Goal: Information Seeking & Learning: Learn about a topic

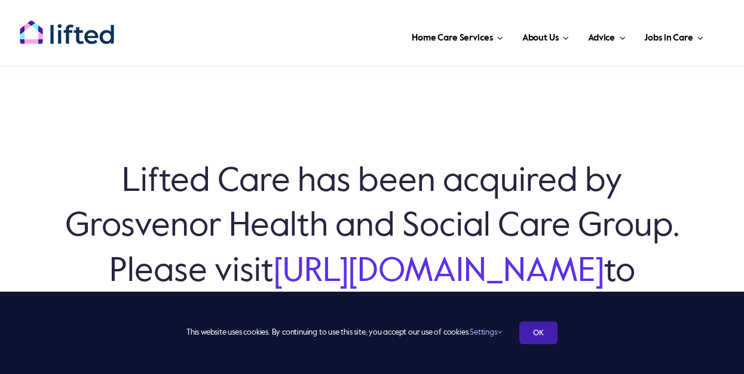
scroll to position [22, 0]
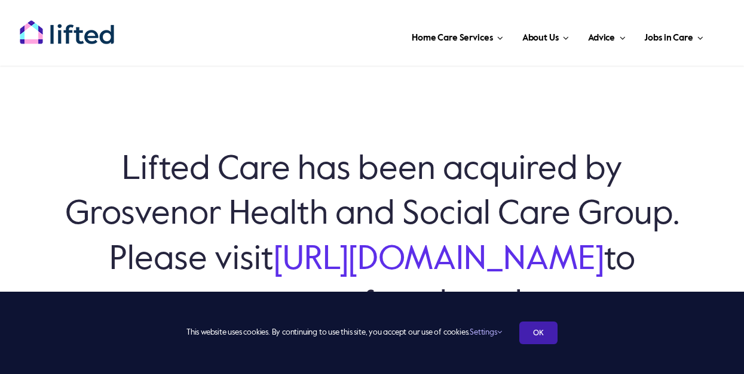
click at [544, 332] on link "OK" at bounding box center [538, 333] width 38 height 23
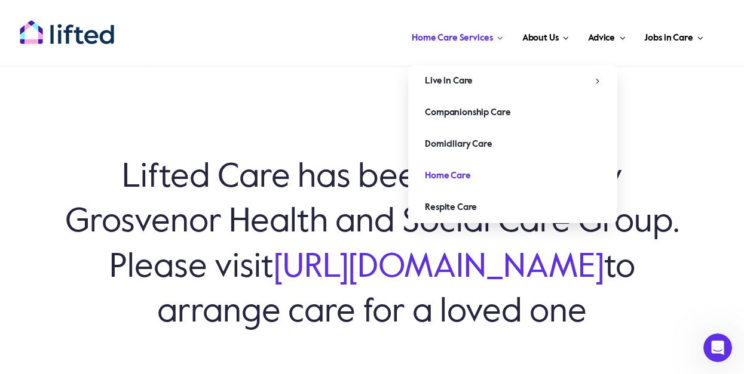
scroll to position [16, 0]
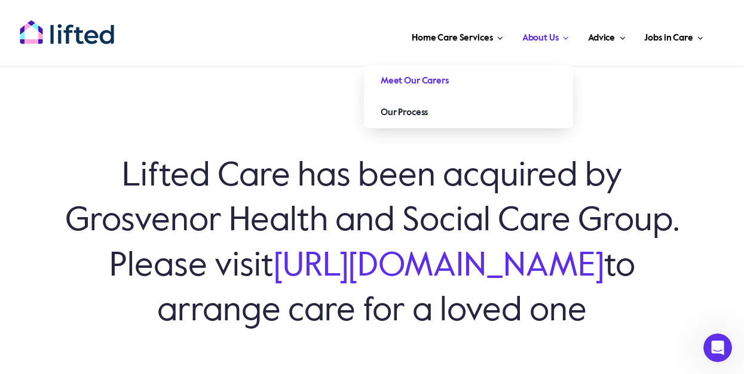
click at [491, 82] on link "Meet Our Carers" at bounding box center [468, 81] width 209 height 31
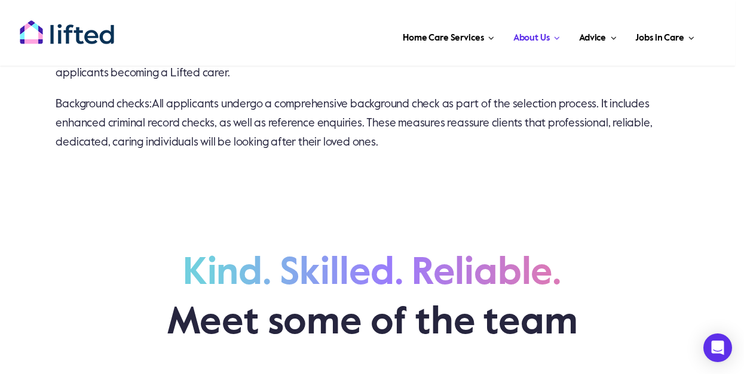
scroll to position [978, 0]
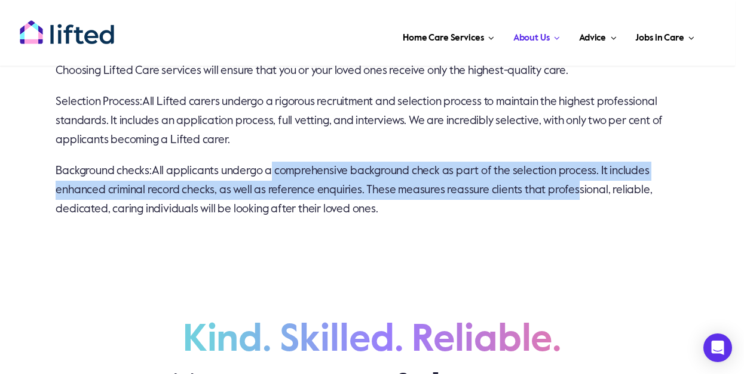
drag, startPoint x: 267, startPoint y: 164, endPoint x: 576, endPoint y: 185, distance: 309.5
click at [576, 185] on span "All applicants undergo a comprehensive background check as part of the selectio…" at bounding box center [354, 190] width 596 height 50
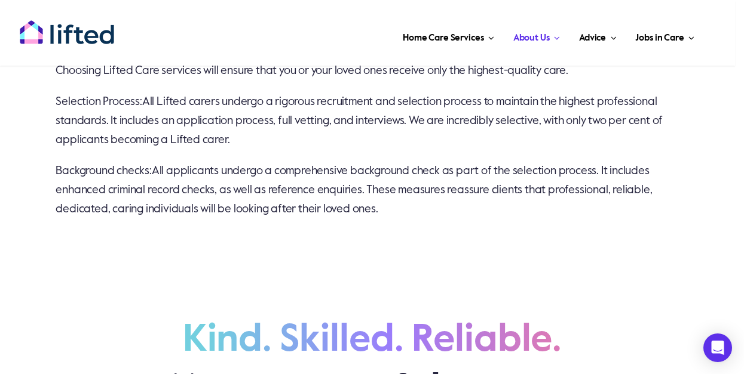
click at [373, 199] on span "All applicants undergo a comprehensive background check as part of the selectio…" at bounding box center [354, 190] width 596 height 50
drag, startPoint x: 245, startPoint y: 180, endPoint x: 481, endPoint y: 197, distance: 237.1
click at [481, 197] on p "Background checks: All applicants undergo a comprehensive background check as p…" at bounding box center [372, 190] width 632 height 57
click at [474, 204] on p "Background checks: All applicants undergo a comprehensive background check as p…" at bounding box center [372, 190] width 632 height 57
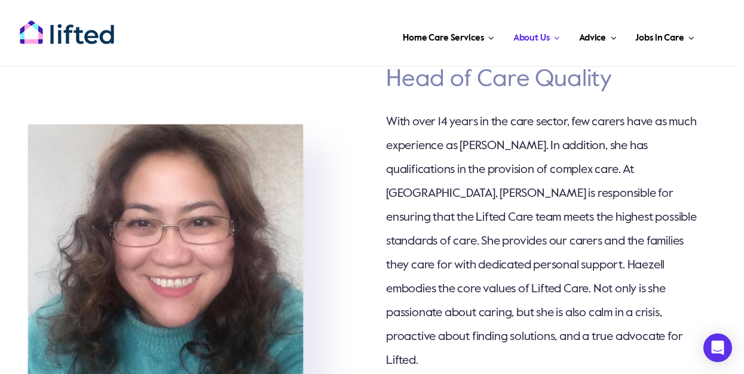
scroll to position [1331, 0]
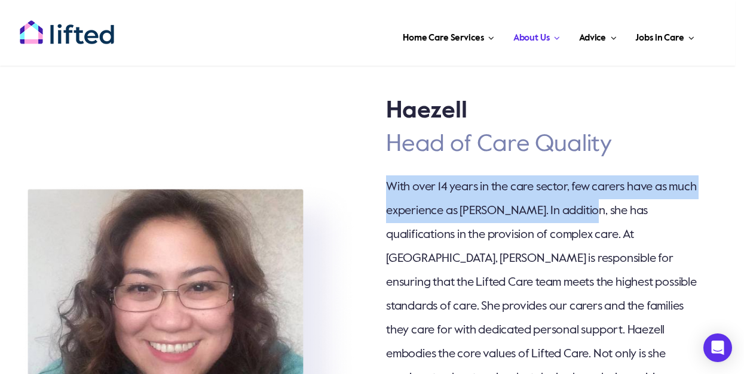
drag, startPoint x: 382, startPoint y: 176, endPoint x: 607, endPoint y: 205, distance: 227.0
click at [607, 204] on span "With over 14 years in the care sector, few carers have as much experience as Ha…" at bounding box center [541, 307] width 311 height 251
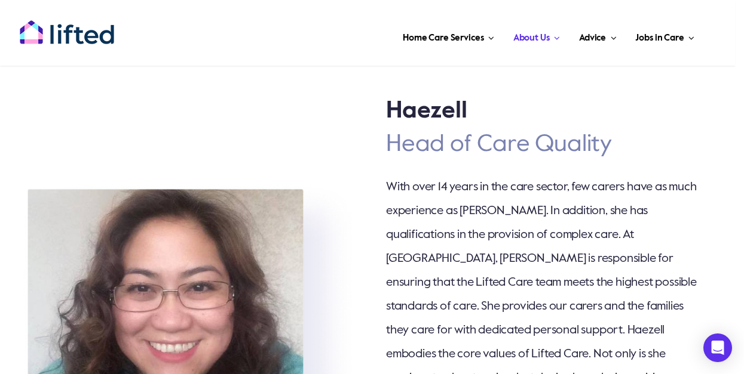
click at [562, 251] on span "With over 14 years in the care sector, few carers have as much experience as Ha…" at bounding box center [541, 307] width 311 height 251
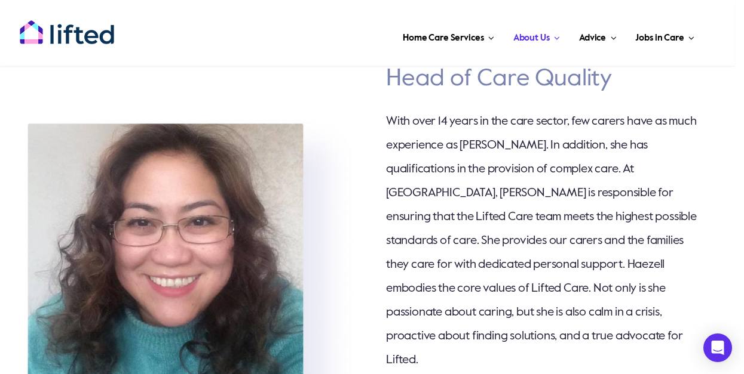
scroll to position [1396, 0]
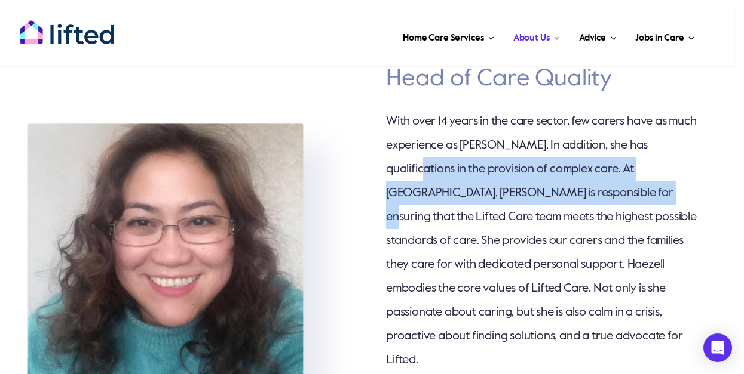
drag, startPoint x: 449, startPoint y: 164, endPoint x: 640, endPoint y: 186, distance: 192.9
click at [640, 185] on span "With over 14 years in the care sector, few carers have as much experience as Ha…" at bounding box center [541, 241] width 311 height 251
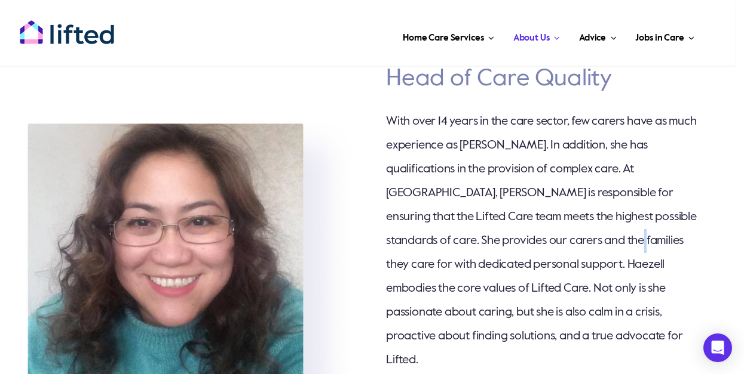
click at [588, 235] on span "With over 14 years in the care sector, few carers have as much experience as Ha…" at bounding box center [541, 241] width 311 height 251
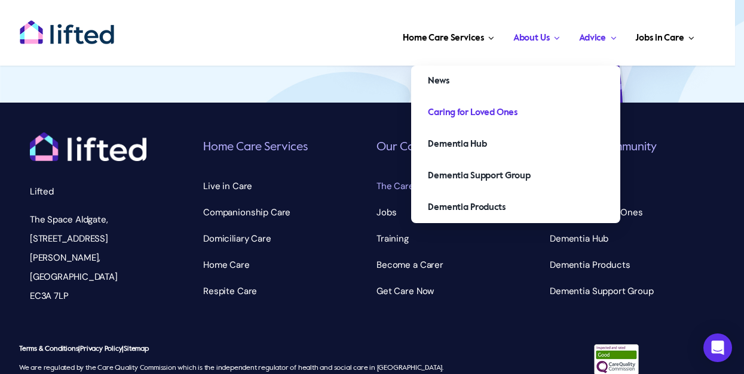
scroll to position [4063, 0]
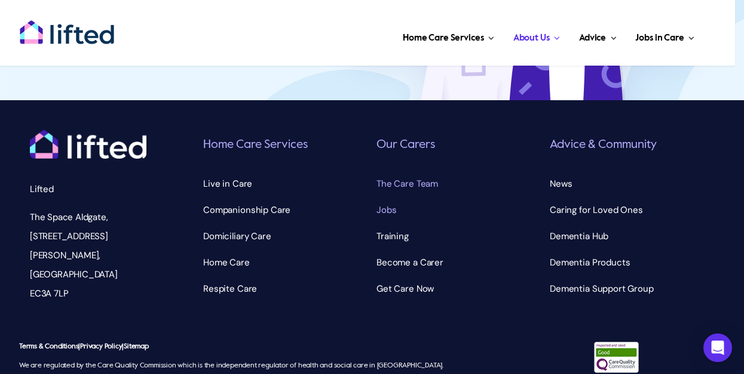
click at [376, 201] on span "Jobs" at bounding box center [386, 210] width 20 height 19
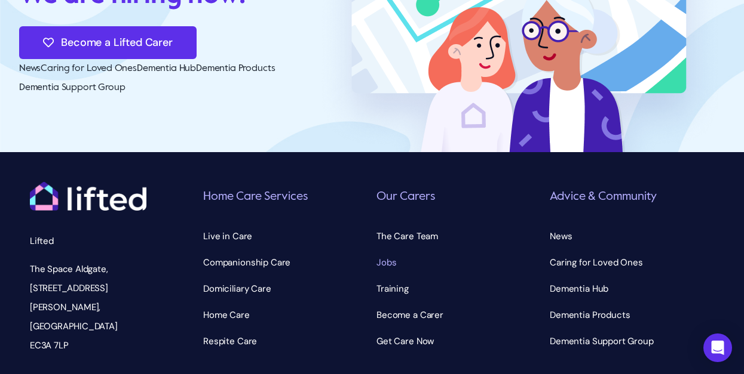
scroll to position [3502, 0]
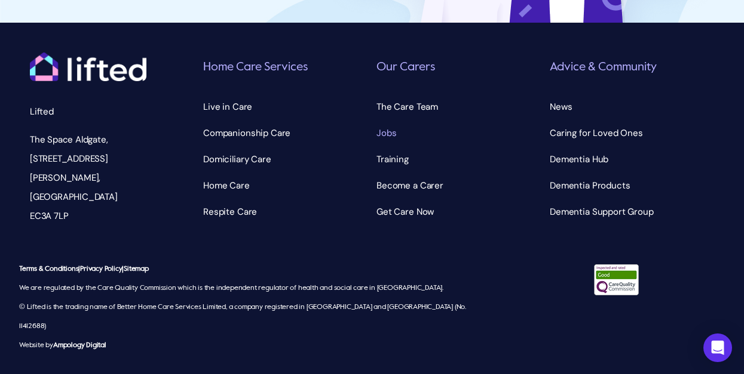
click at [385, 143] on span "Jobs" at bounding box center [386, 133] width 20 height 19
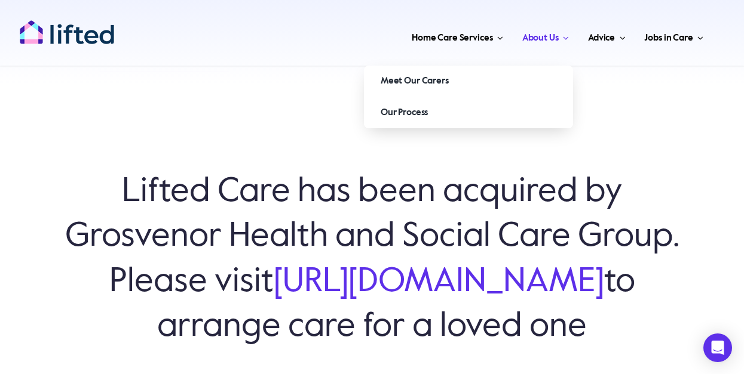
click at [535, 39] on span "About Us" at bounding box center [540, 38] width 36 height 19
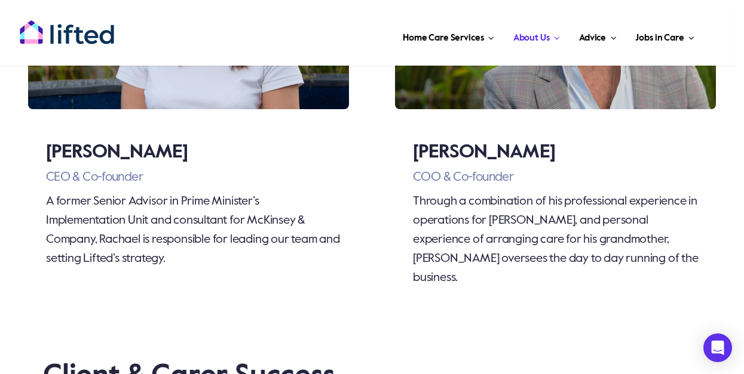
scroll to position [2057, 0]
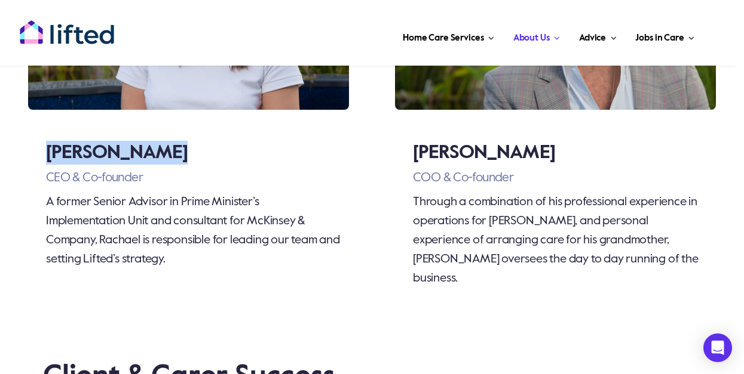
drag, startPoint x: 46, startPoint y: 165, endPoint x: 168, endPoint y: 169, distance: 122.5
click at [170, 165] on h3 "[PERSON_NAME]" at bounding box center [193, 153] width 294 height 24
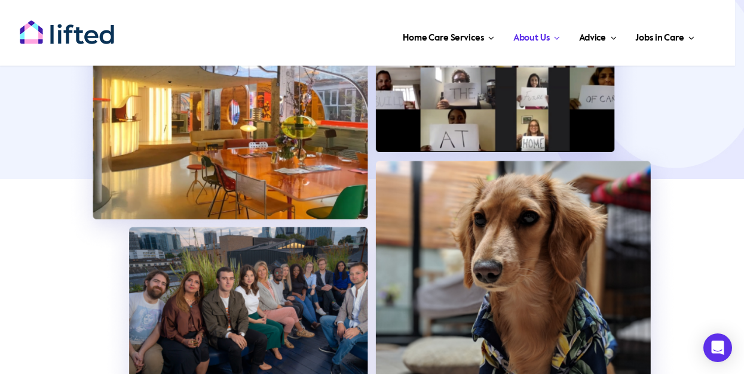
scroll to position [455, 0]
